Goal: Task Accomplishment & Management: Manage account settings

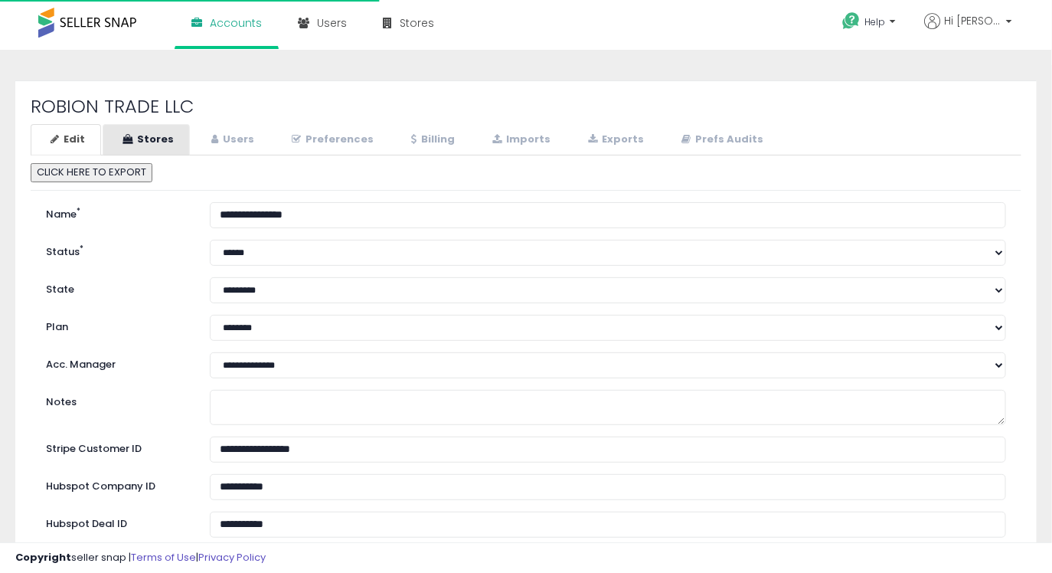
select select "**"
click at [146, 142] on link "Stores" at bounding box center [146, 139] width 87 height 31
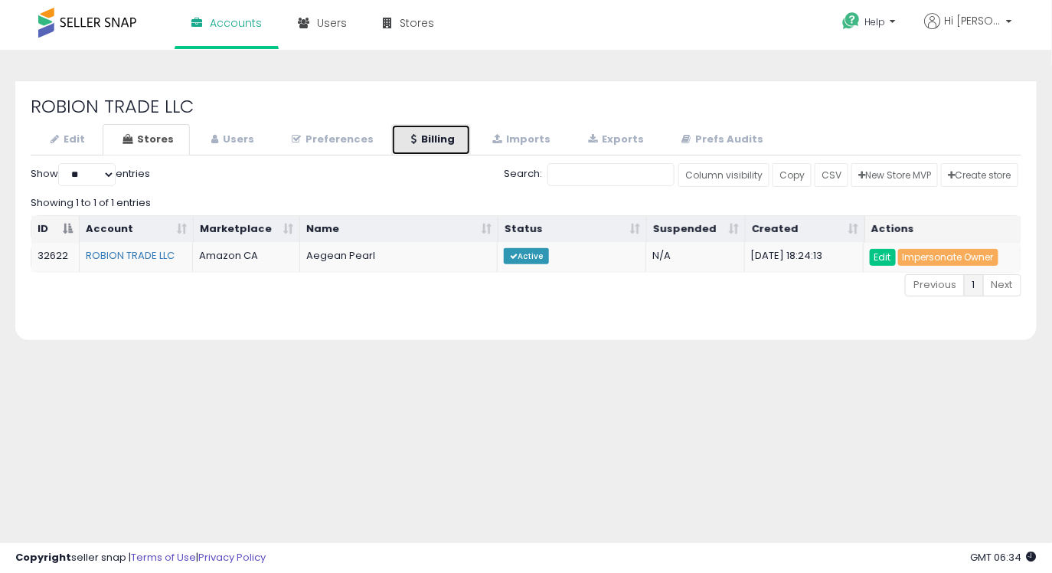
click at [440, 152] on link "Billing" at bounding box center [431, 139] width 80 height 31
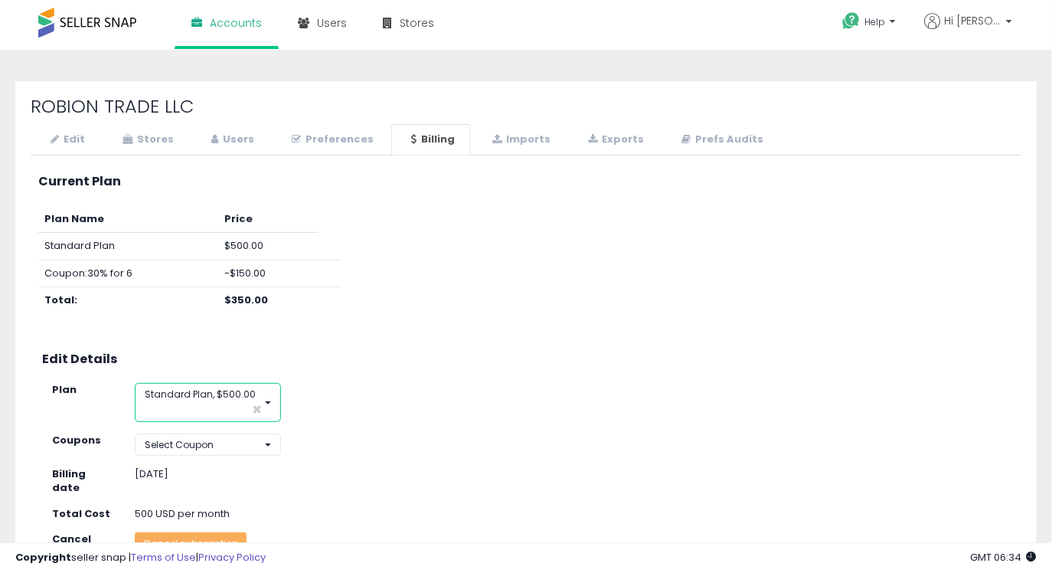
click at [225, 386] on button "Standard Plan, $500.00 ×" at bounding box center [208, 402] width 146 height 38
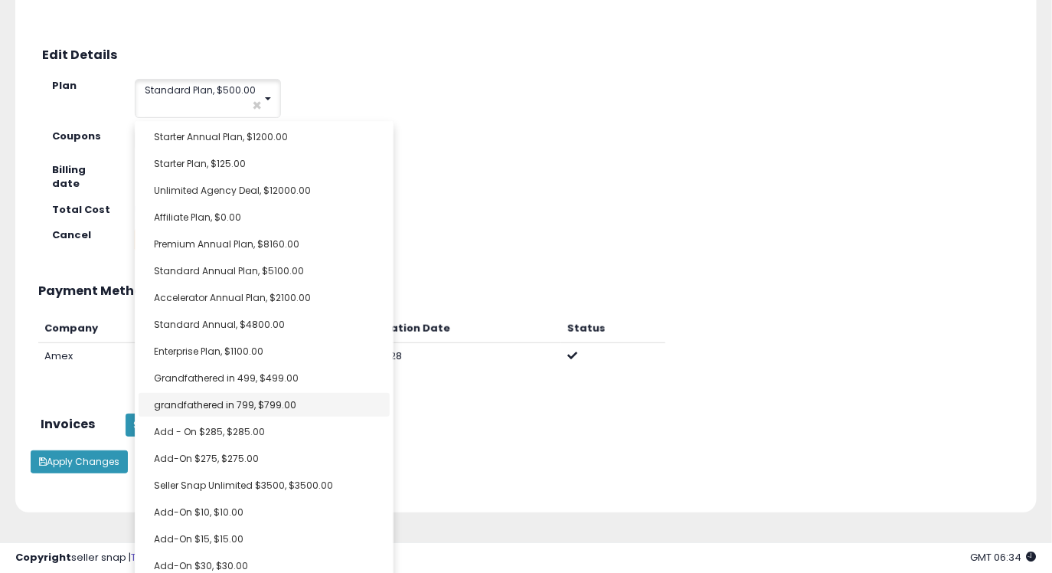
scroll to position [306, 0]
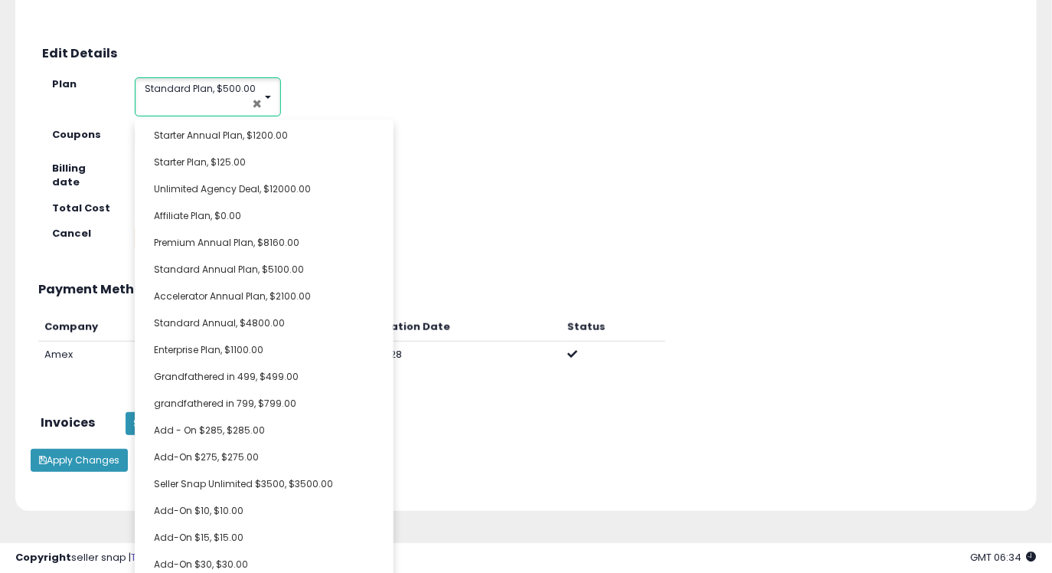
click at [259, 104] on span "×" at bounding box center [257, 104] width 10 height 16
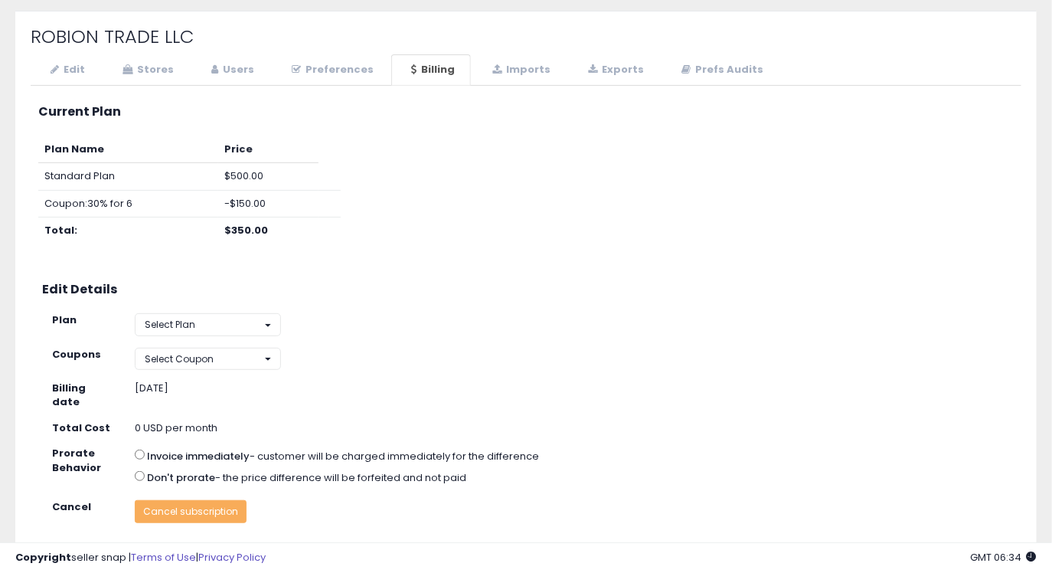
scroll to position [74, 0]
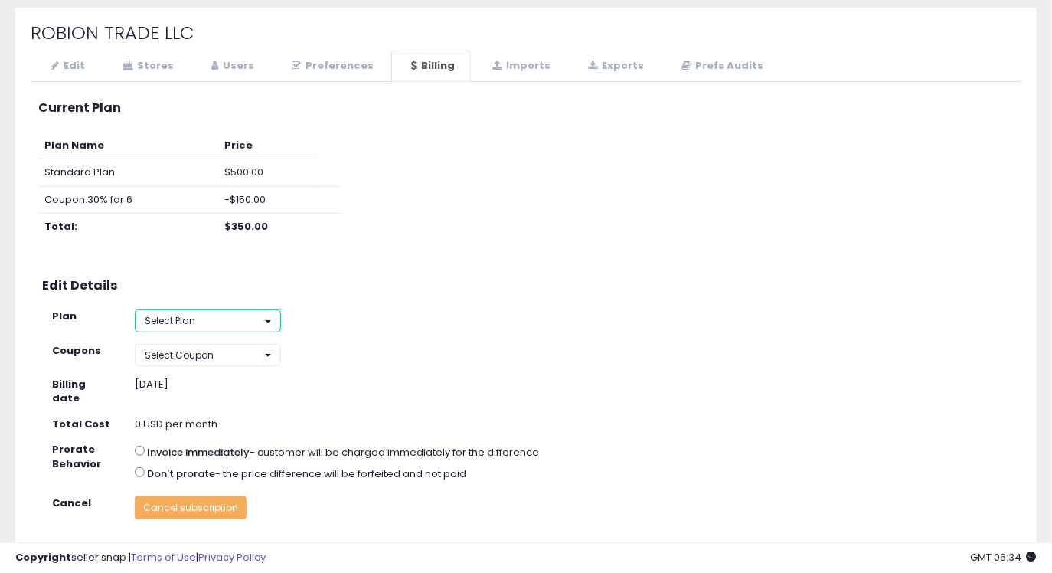
click at [218, 315] on button "Select Plan" at bounding box center [208, 320] width 146 height 22
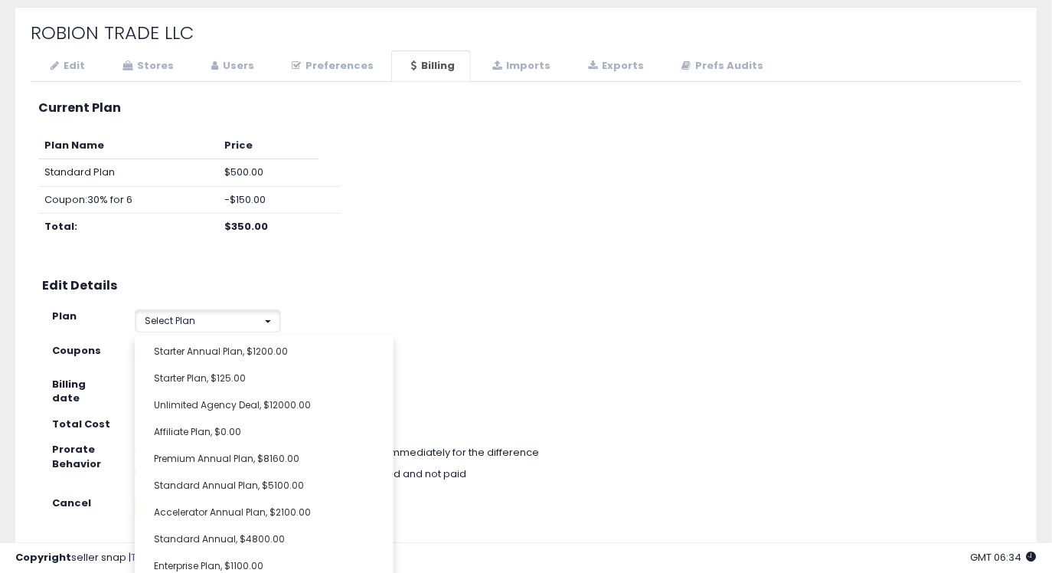
scroll to position [228, 0]
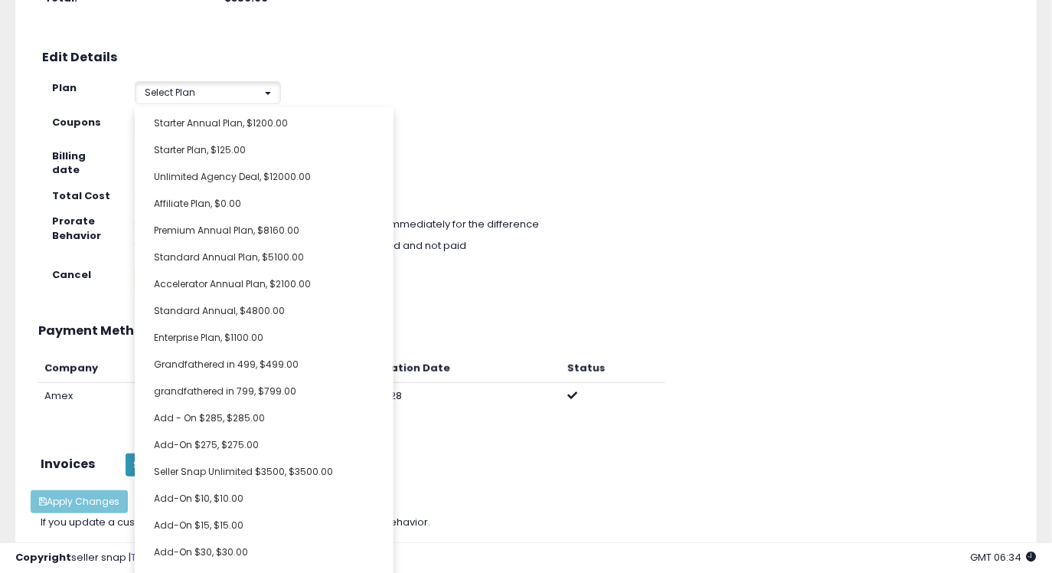
select select "**********"
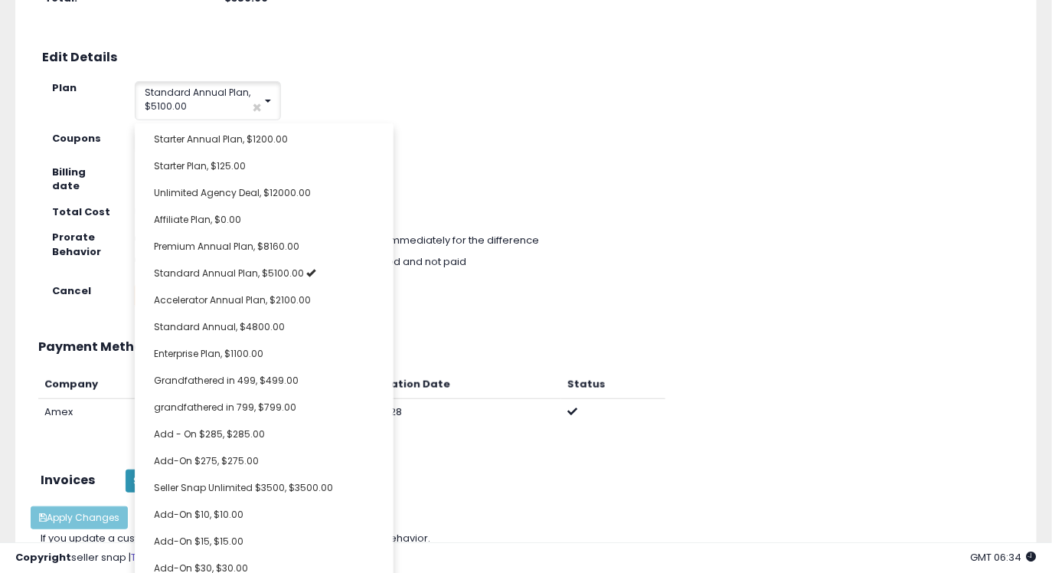
scroll to position [11, 0]
click at [551, 181] on div "**********" at bounding box center [526, 209] width 991 height 697
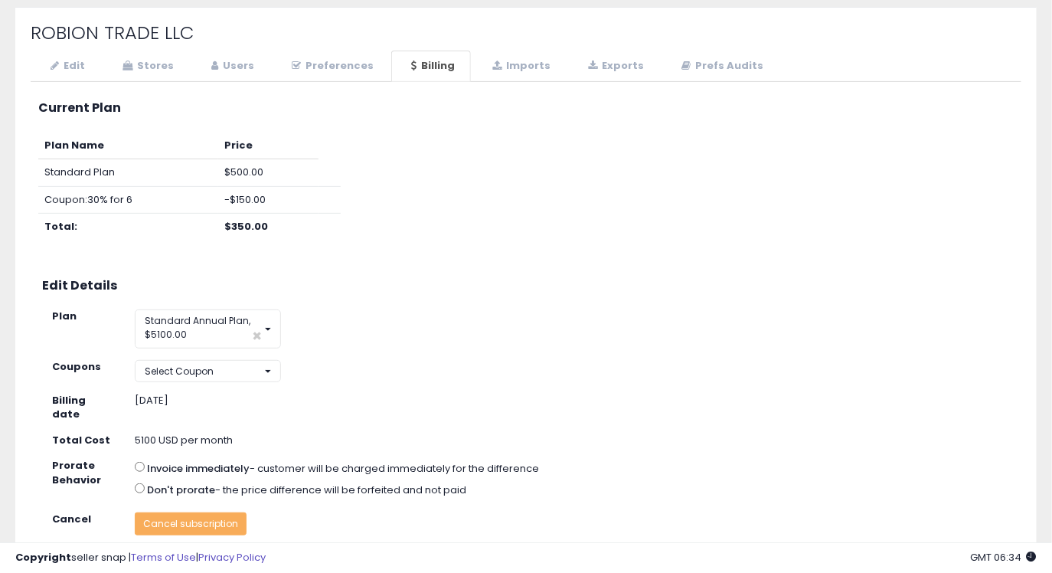
scroll to position [302, 0]
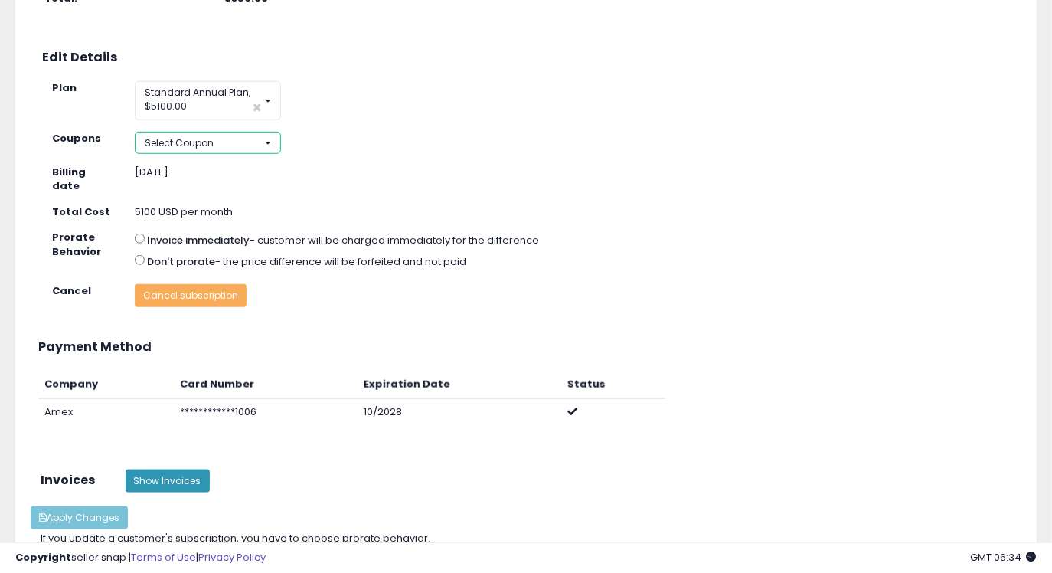
click at [167, 145] on span "Select Coupon" at bounding box center [179, 142] width 69 height 13
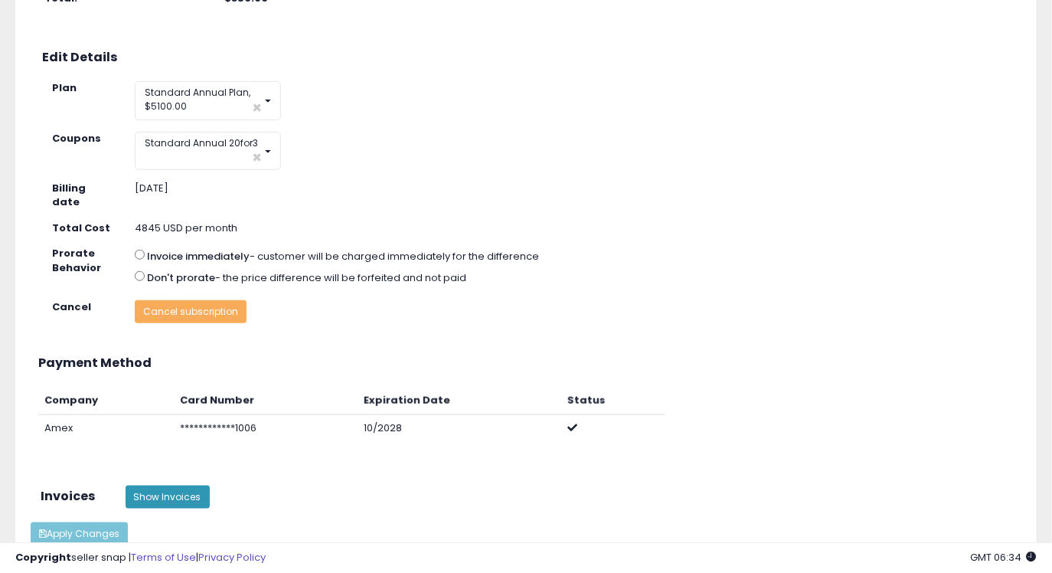
click at [192, 259] on div "**********" at bounding box center [526, 217] width 991 height 713
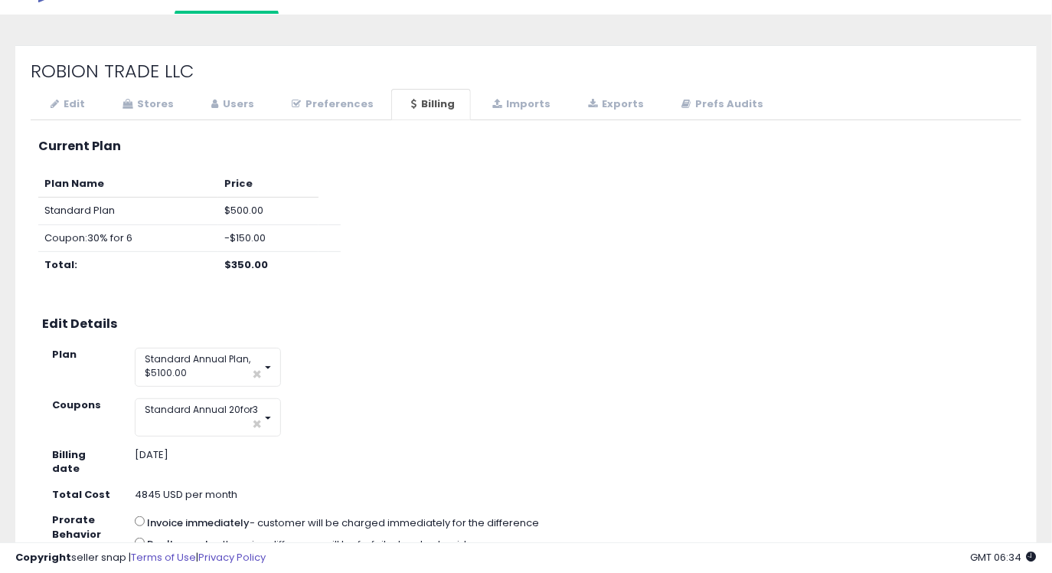
scroll to position [0, 0]
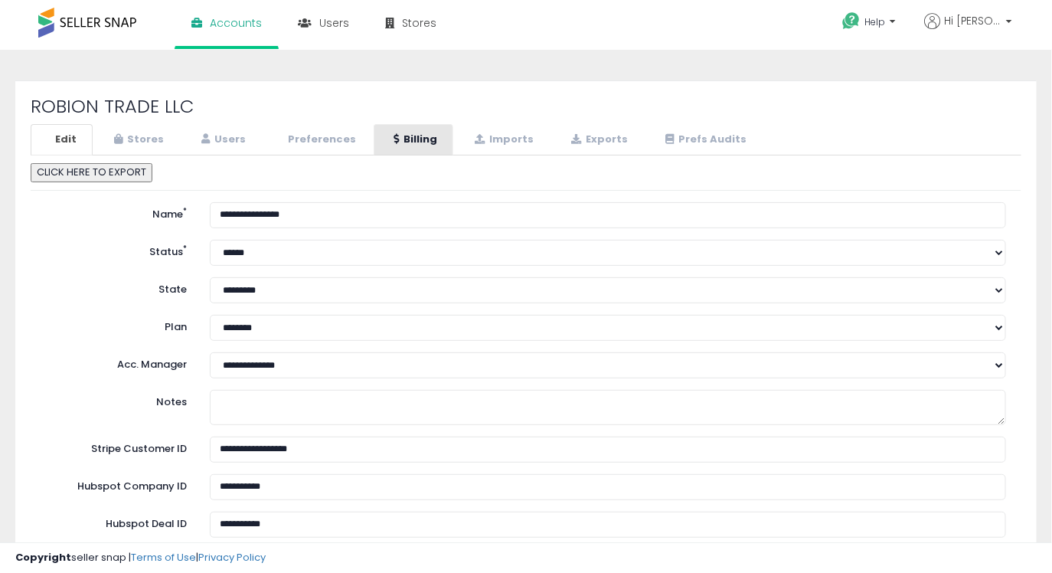
click at [435, 132] on link "Billing" at bounding box center [414, 139] width 80 height 31
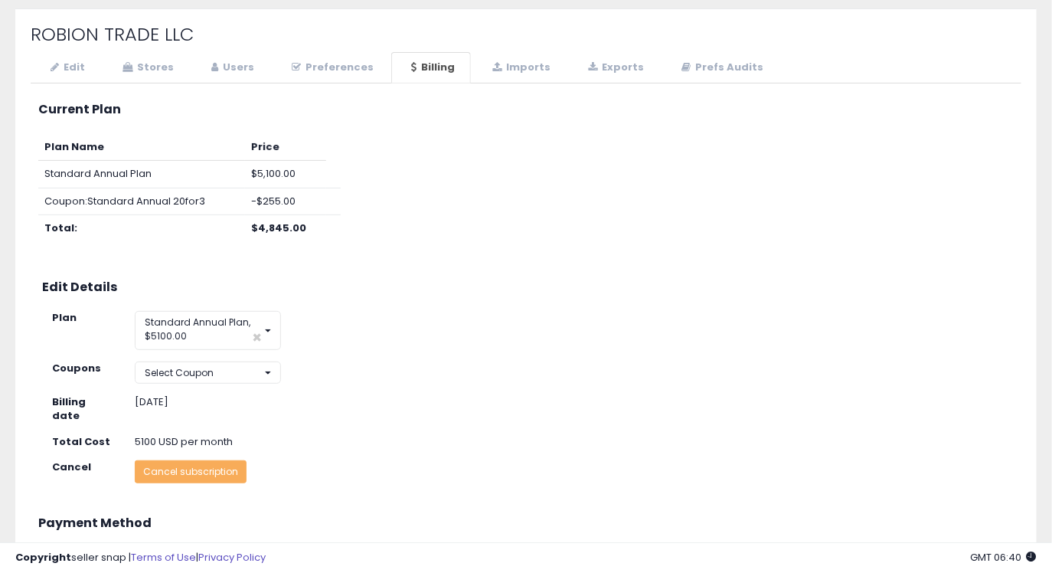
scroll to position [71, 0]
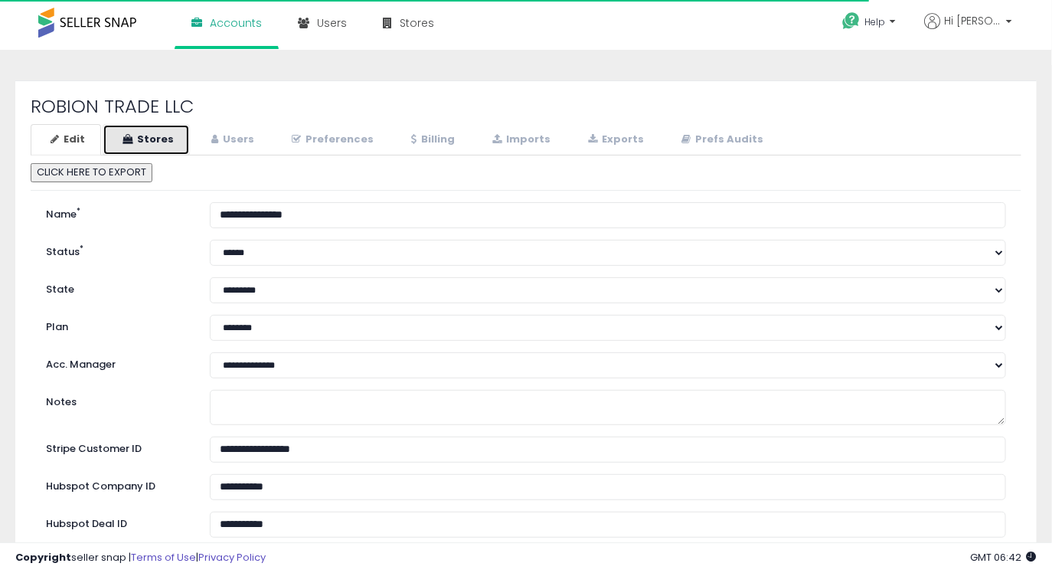
click at [136, 149] on link "Stores" at bounding box center [146, 139] width 87 height 31
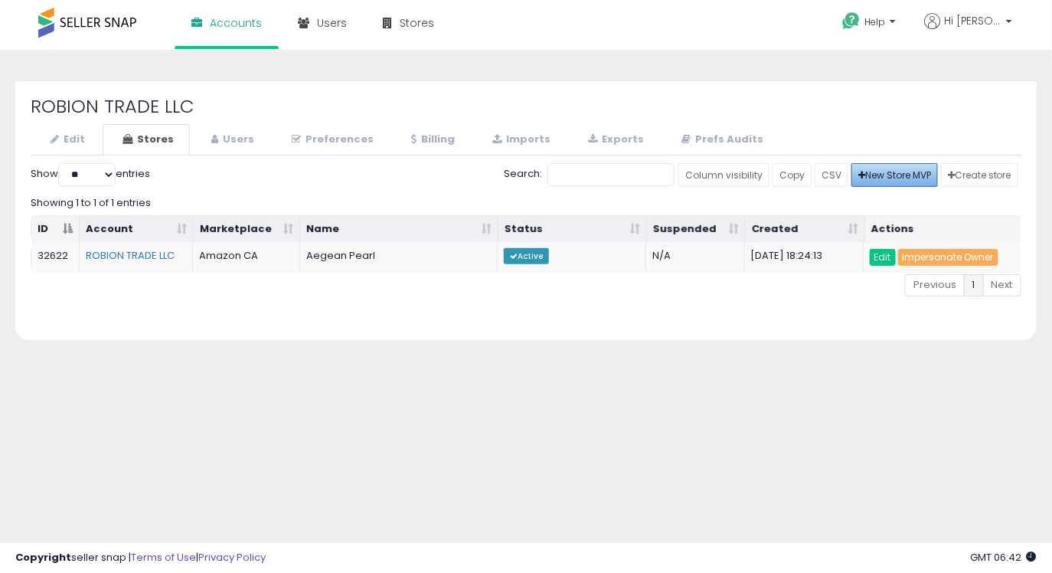
click at [864, 175] on span "New Store MVP" at bounding box center [894, 174] width 73 height 13
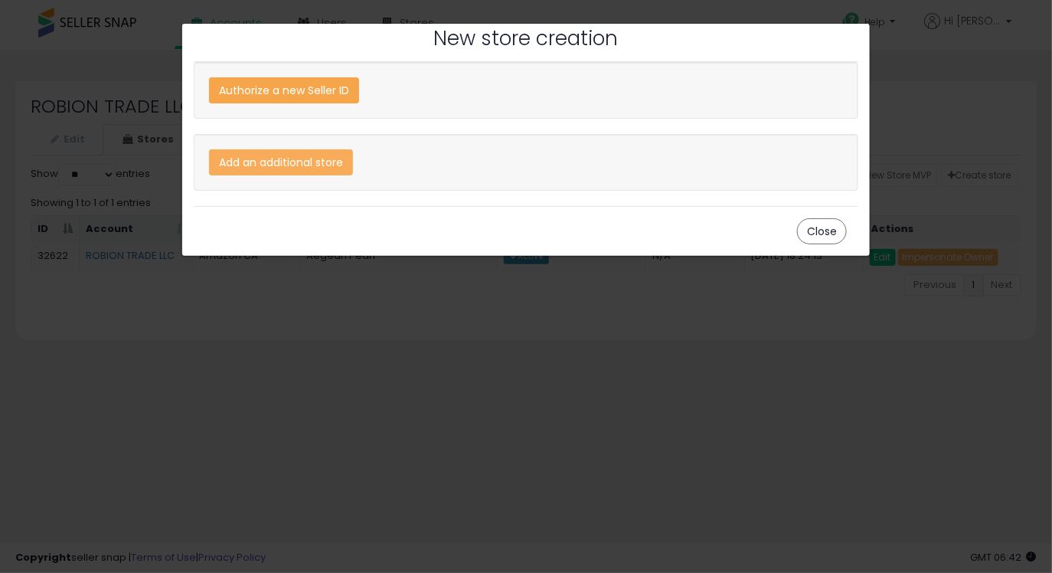
click at [333, 99] on div "Authorize a new Seller ID" at bounding box center [284, 90] width 150 height 26
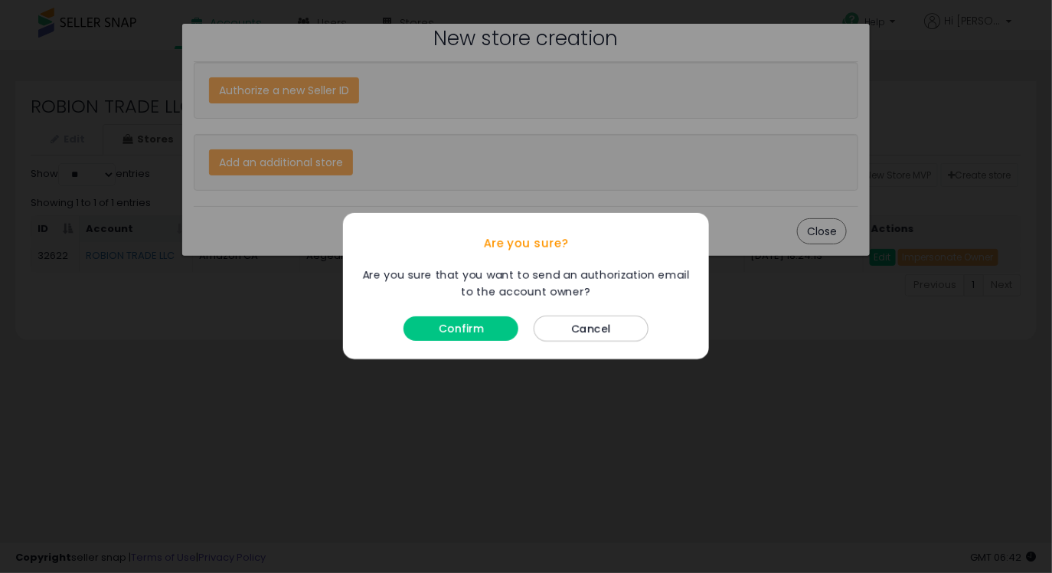
click at [493, 334] on button "Confirm" at bounding box center [461, 329] width 115 height 25
